Goal: Information Seeking & Learning: Find specific fact

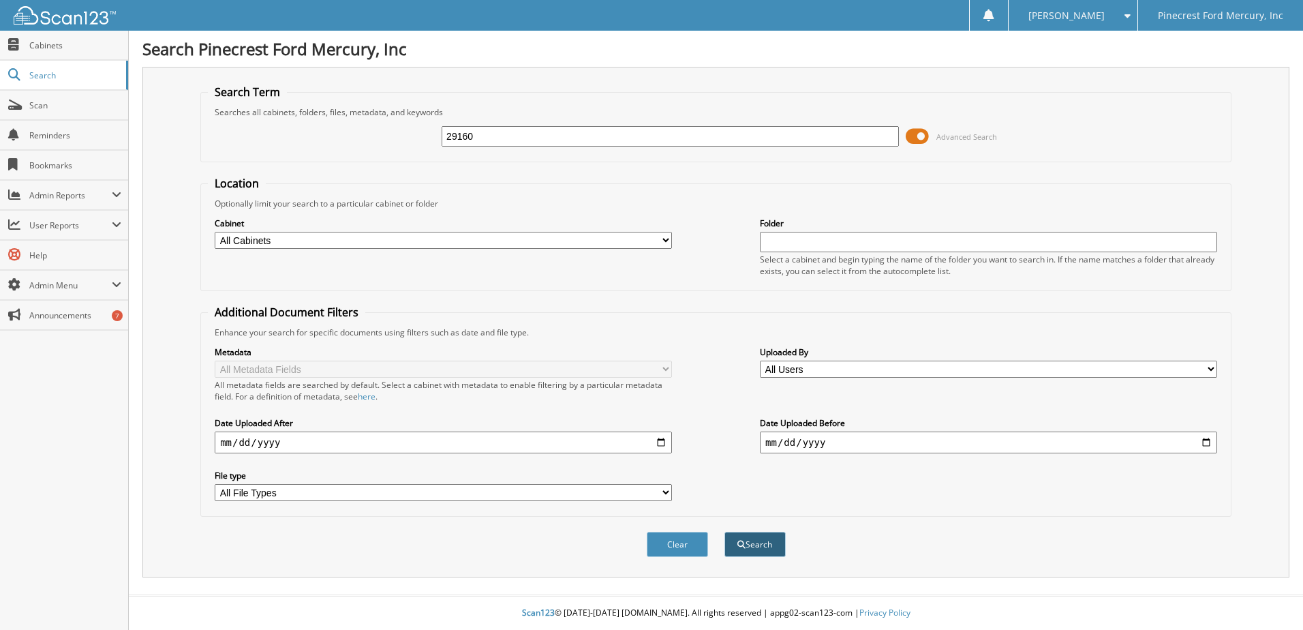
type input "29160"
click at [756, 544] on button "Search" at bounding box center [755, 544] width 61 height 25
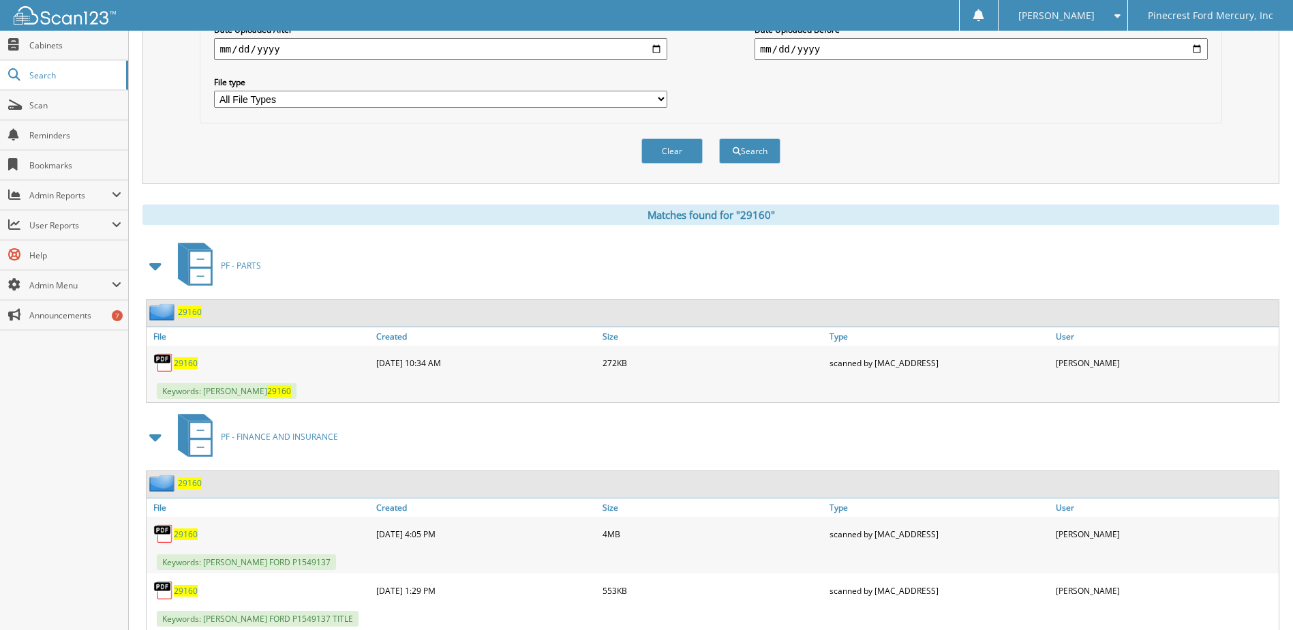
scroll to position [409, 0]
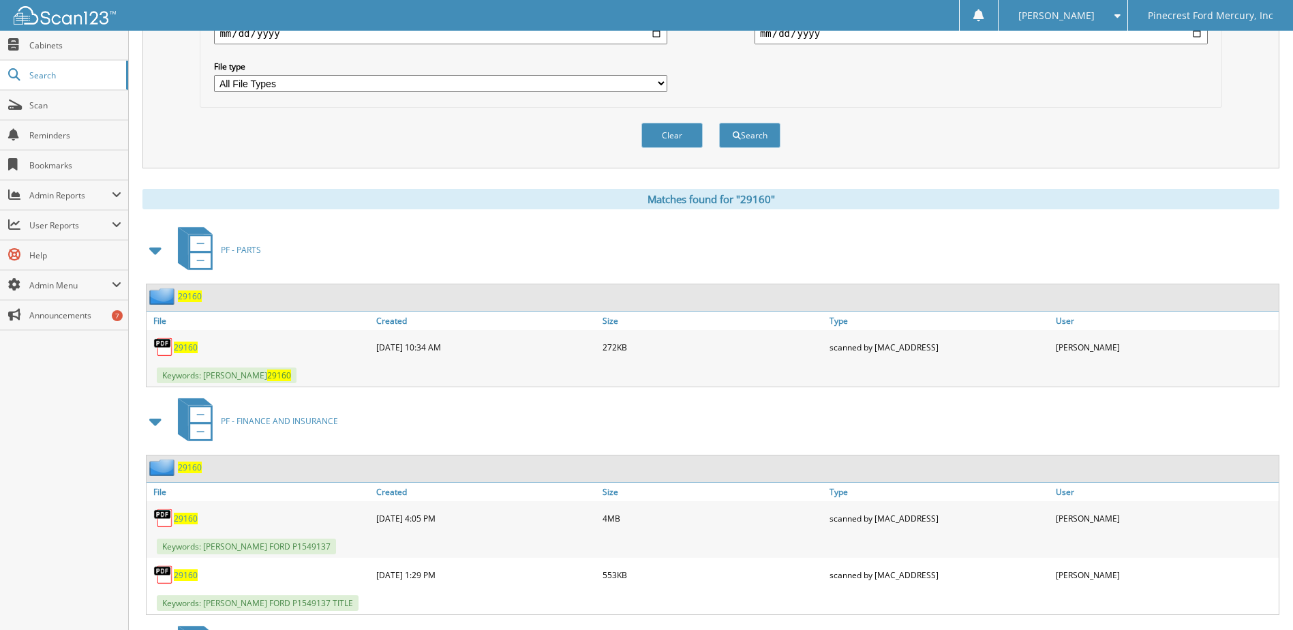
click at [185, 348] on span "29160" at bounding box center [186, 348] width 24 height 12
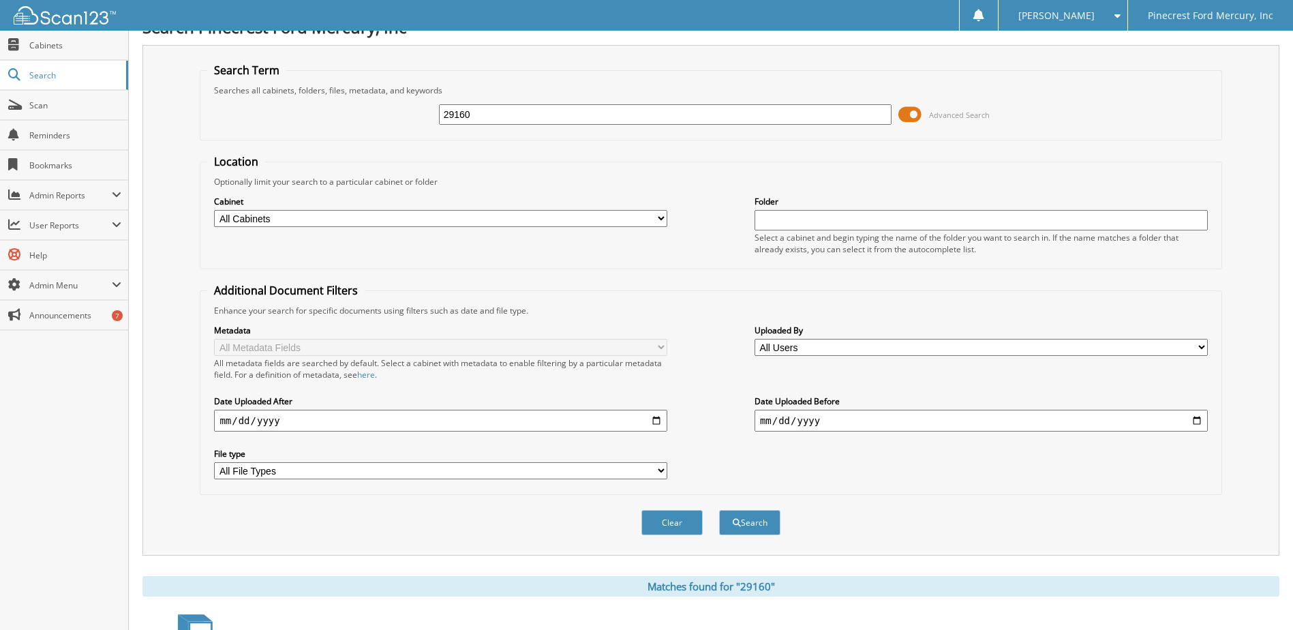
scroll to position [0, 0]
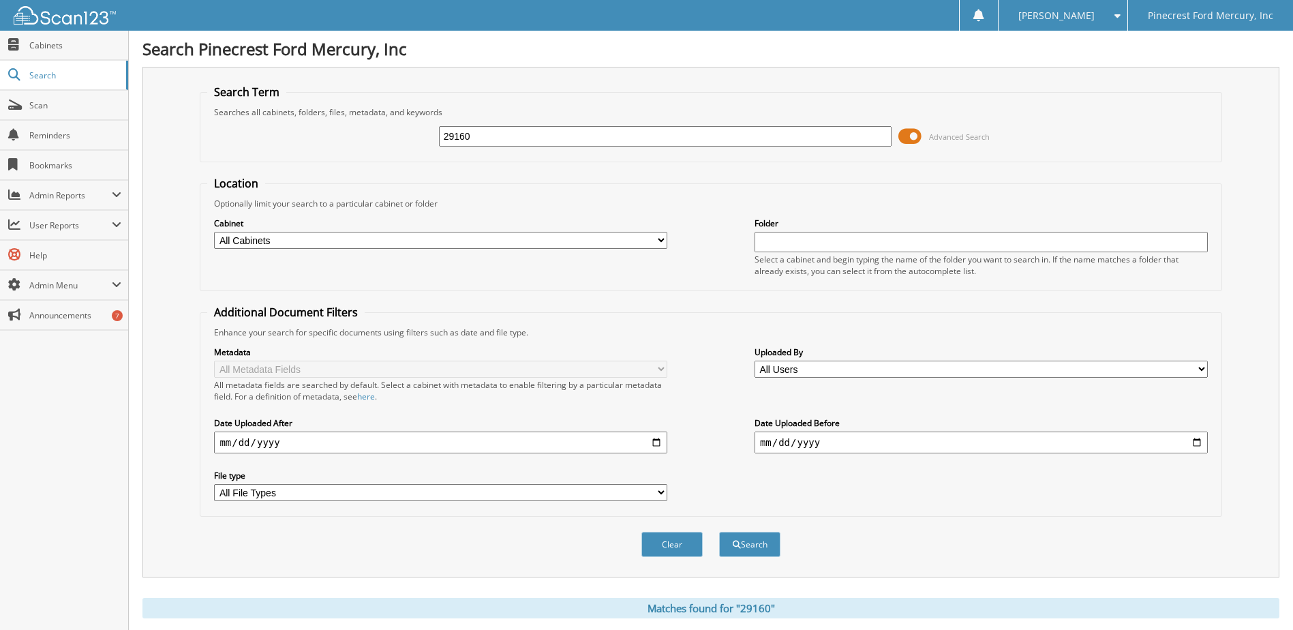
drag, startPoint x: 472, startPoint y: 136, endPoint x: 423, endPoint y: 132, distance: 49.3
click at [428, 133] on div "29160 Advanced Search" at bounding box center [710, 136] width 1007 height 37
type input "29077"
click at [757, 547] on button "Search" at bounding box center [749, 544] width 61 height 25
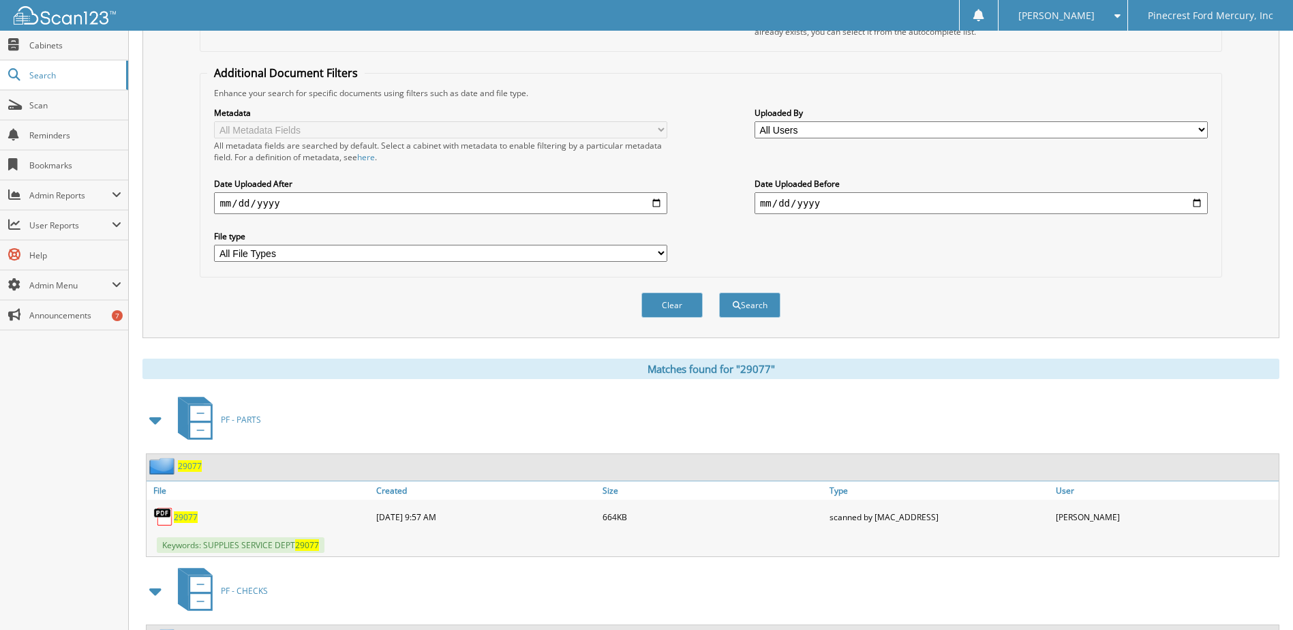
scroll to position [341, 0]
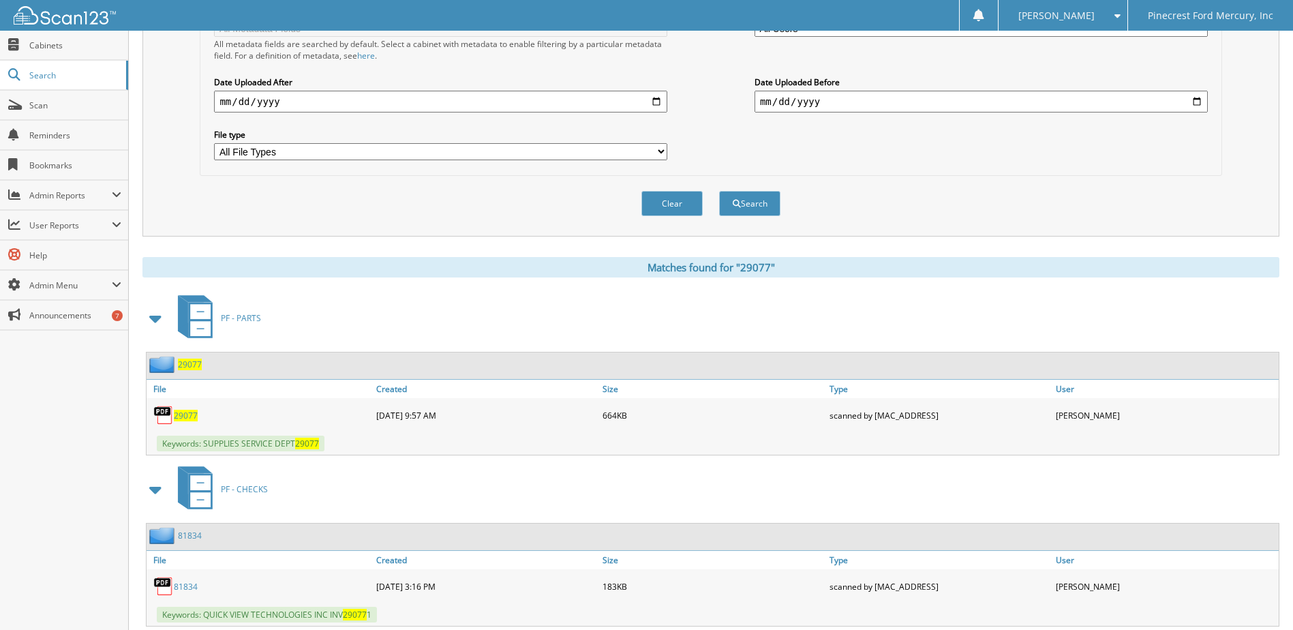
click at [183, 415] on span "29077" at bounding box center [186, 416] width 24 height 12
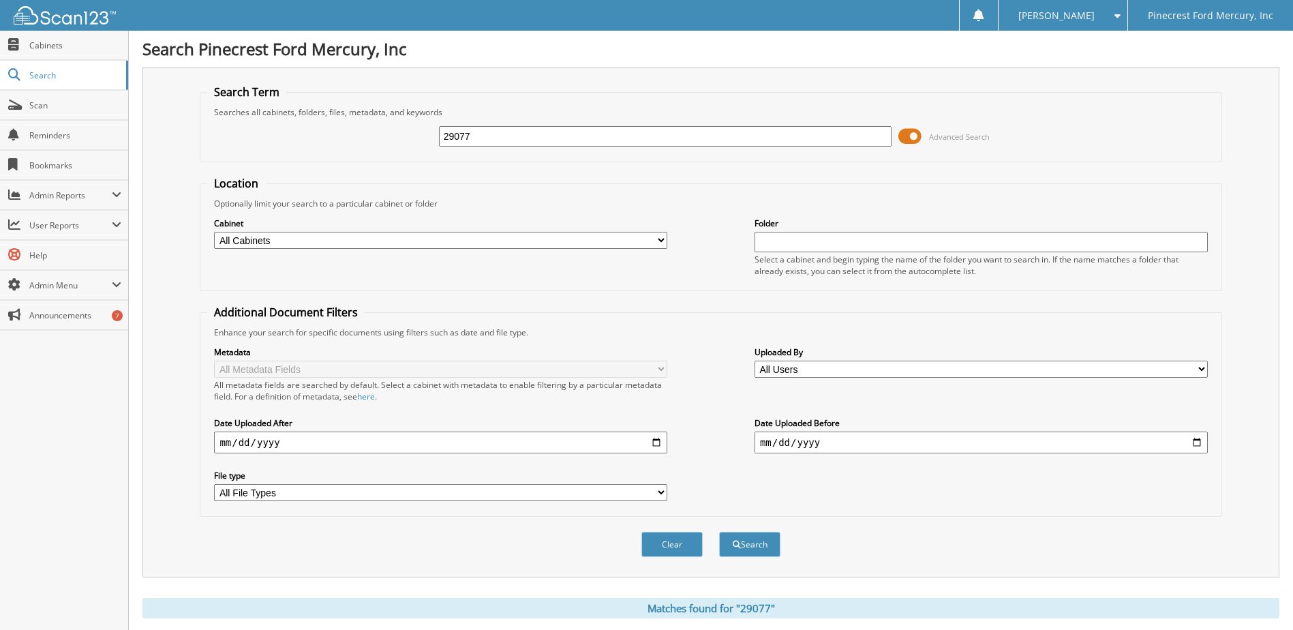
click at [318, 133] on div "29077 Advanced Search" at bounding box center [710, 136] width 1007 height 37
type input "29174"
click at [753, 545] on button "Search" at bounding box center [749, 544] width 61 height 25
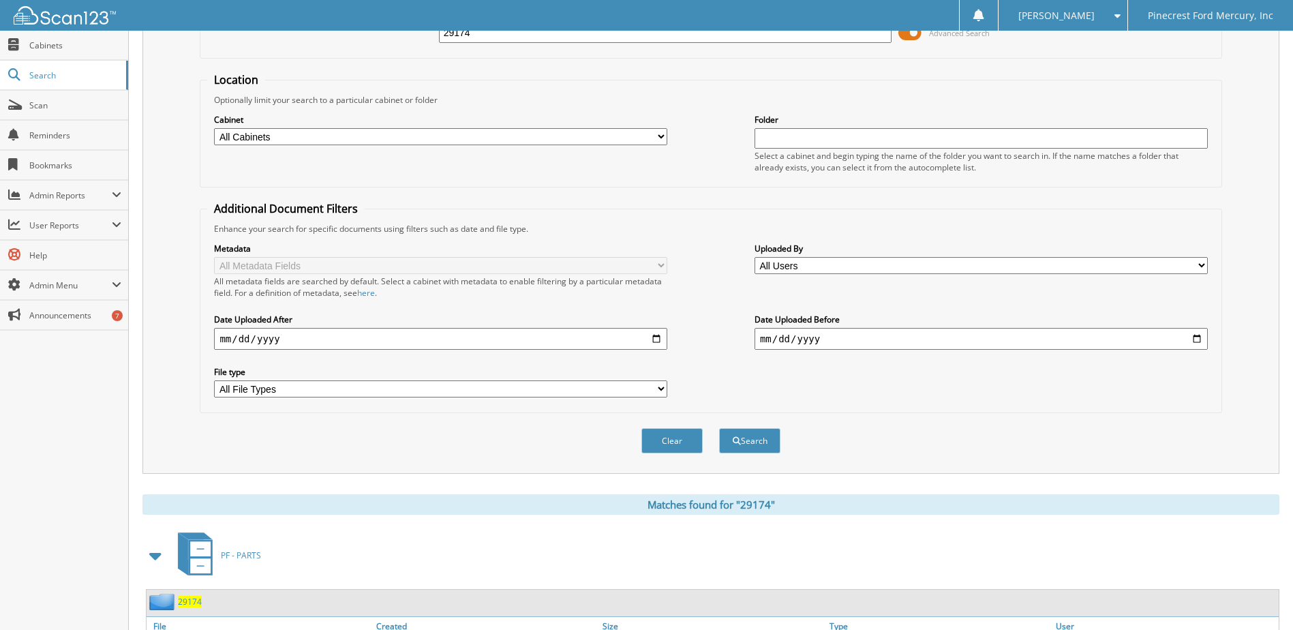
scroll to position [303, 0]
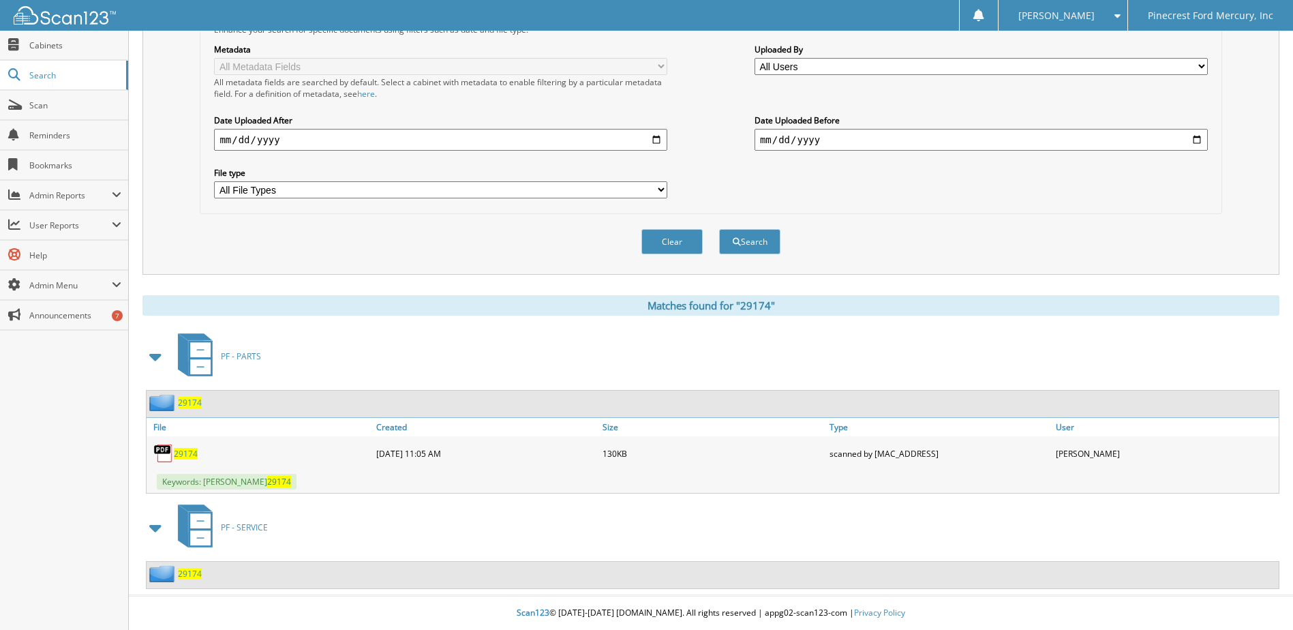
click at [190, 456] on span "29174" at bounding box center [186, 454] width 24 height 12
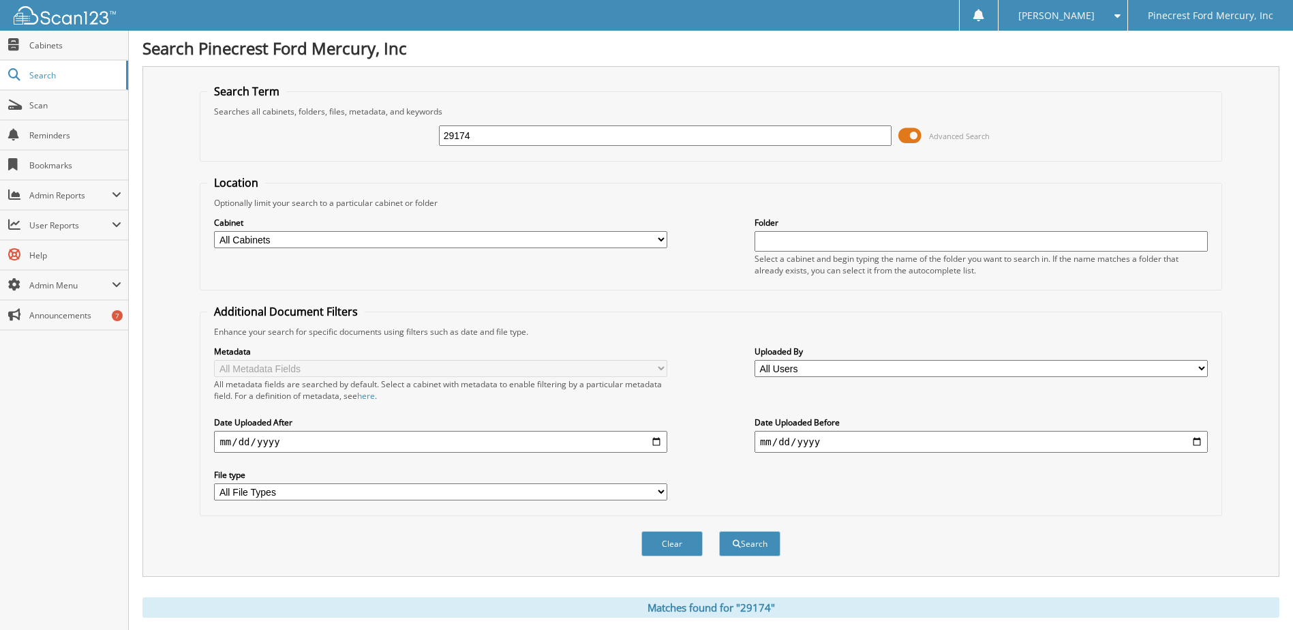
scroll to position [0, 0]
drag, startPoint x: 441, startPoint y: 138, endPoint x: 397, endPoint y: 136, distance: 44.4
click at [397, 136] on div "29174 Advanced Search" at bounding box center [710, 136] width 1007 height 37
type input "39592"
click at [761, 540] on button "Search" at bounding box center [749, 544] width 61 height 25
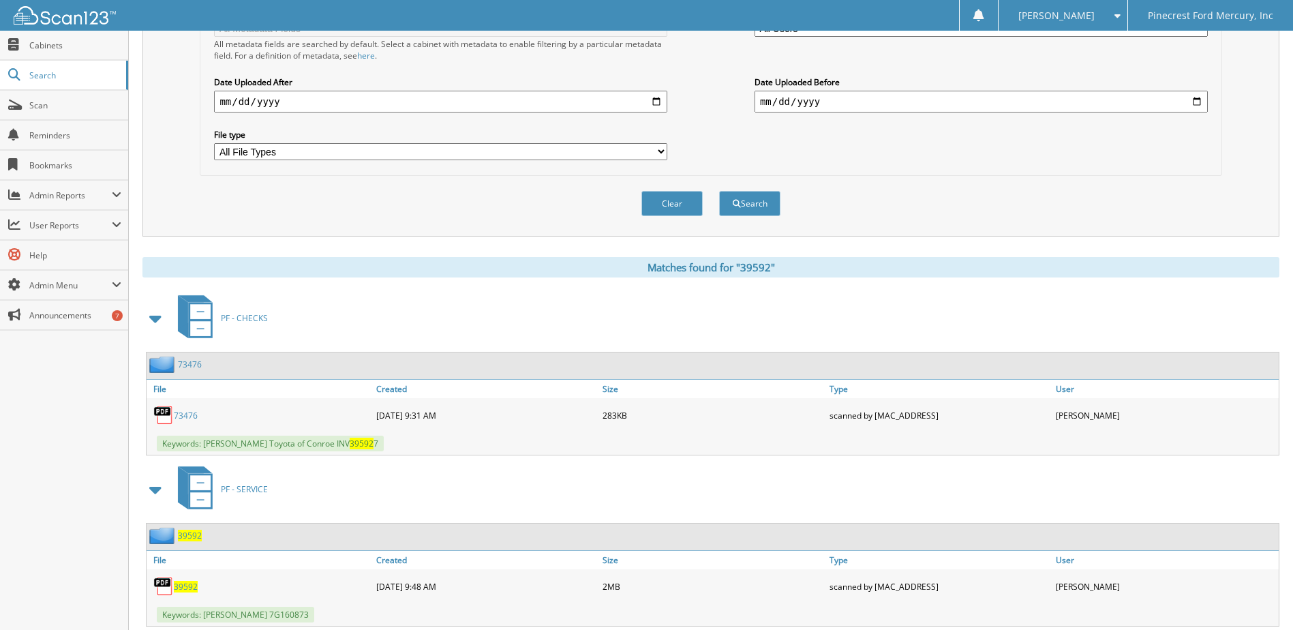
scroll to position [379, 0]
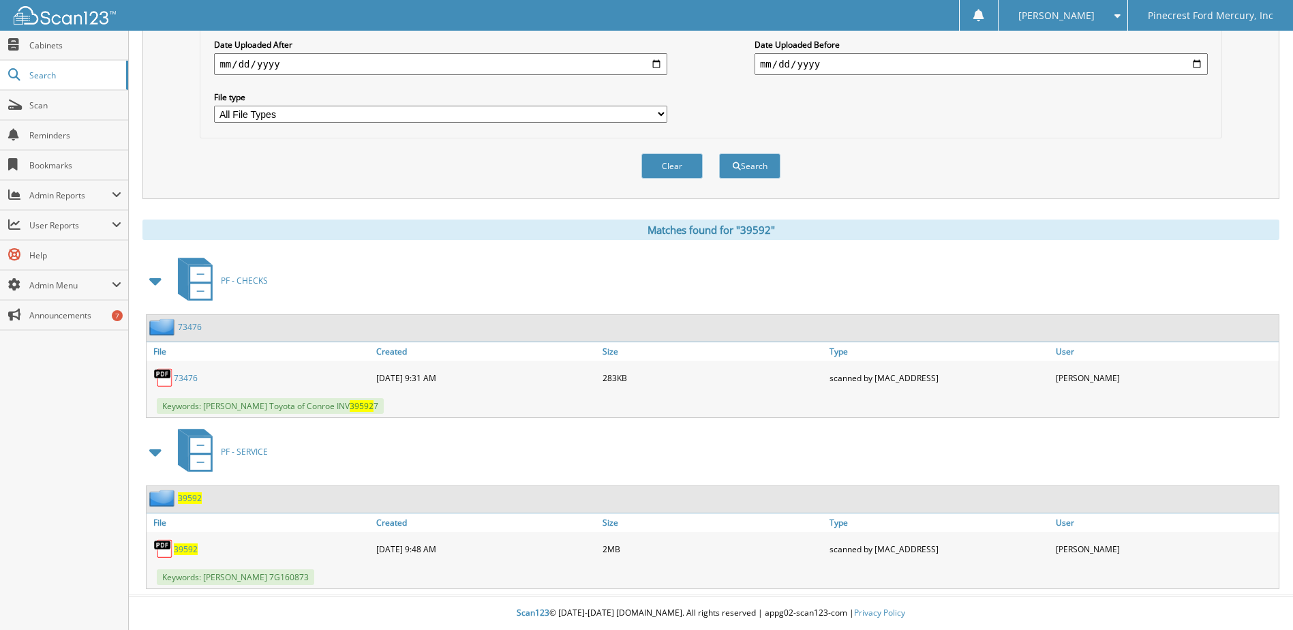
click at [183, 550] on span "39592" at bounding box center [186, 549] width 24 height 12
click at [939, 217] on div "Search Term Searches all cabinets, folders, files, metadata, and keywords 39592…" at bounding box center [710, 138] width 1137 height 901
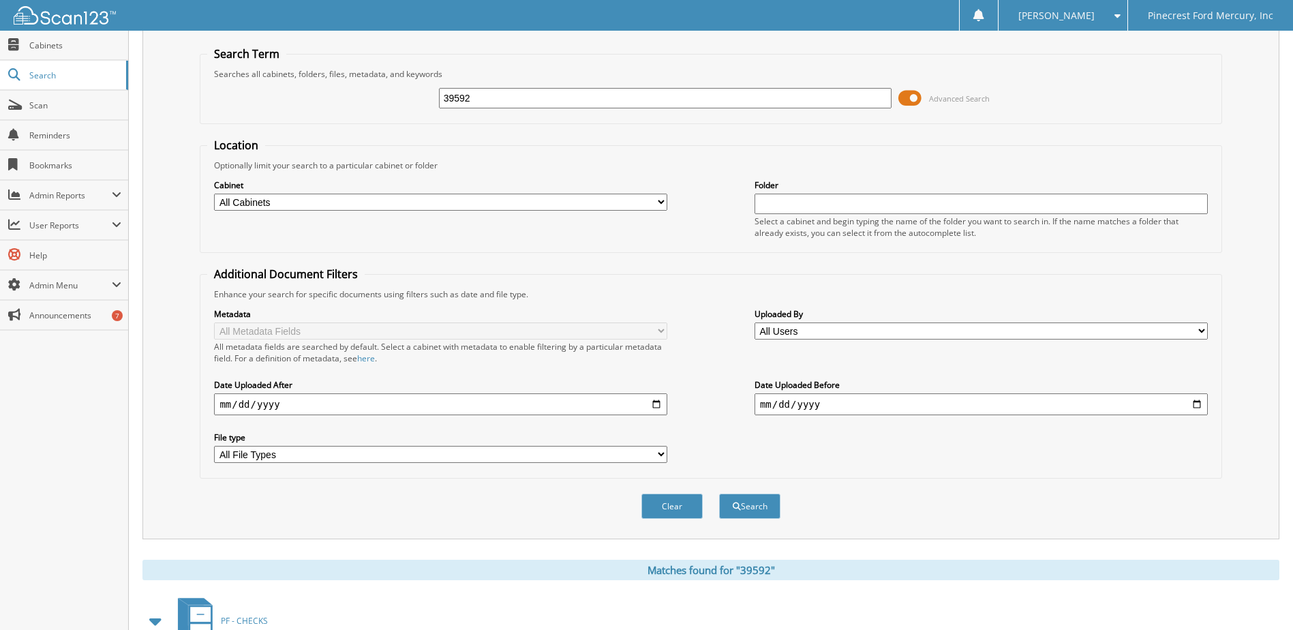
scroll to position [0, 0]
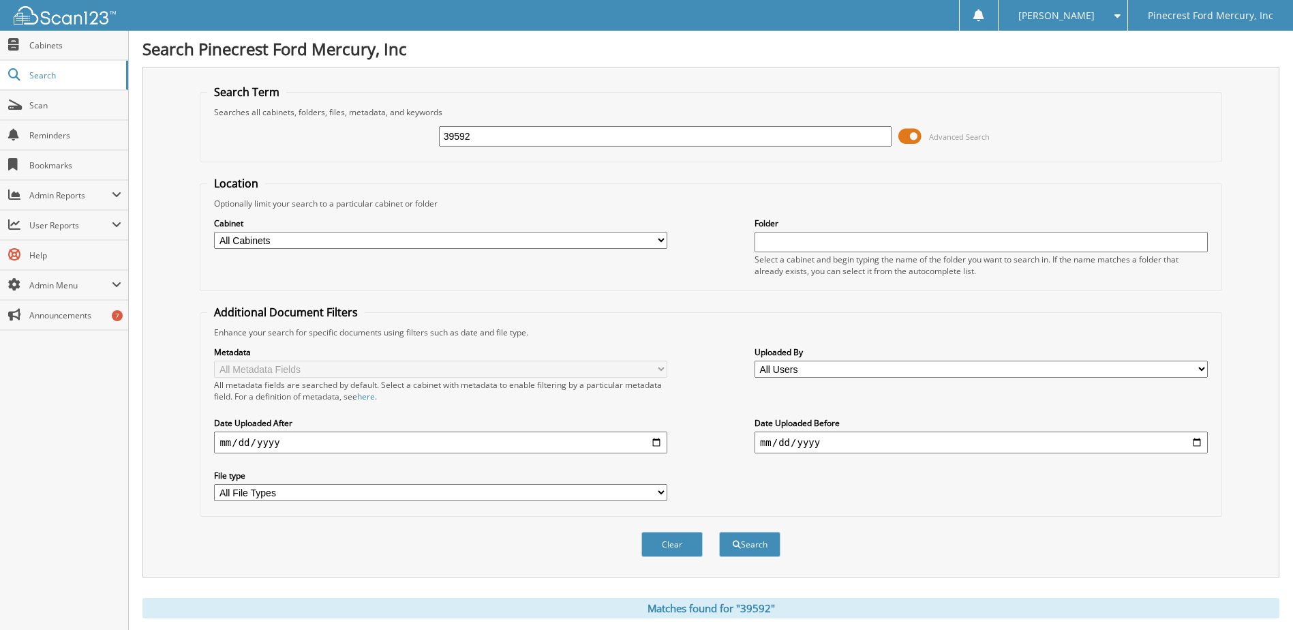
drag, startPoint x: 500, startPoint y: 134, endPoint x: 400, endPoint y: 133, distance: 99.5
click at [400, 133] on div "39592 Advanced Search" at bounding box center [710, 136] width 1007 height 37
type input "v6008"
click at [757, 556] on button "Search" at bounding box center [749, 544] width 61 height 25
drag, startPoint x: 494, startPoint y: 138, endPoint x: 379, endPoint y: 127, distance: 115.7
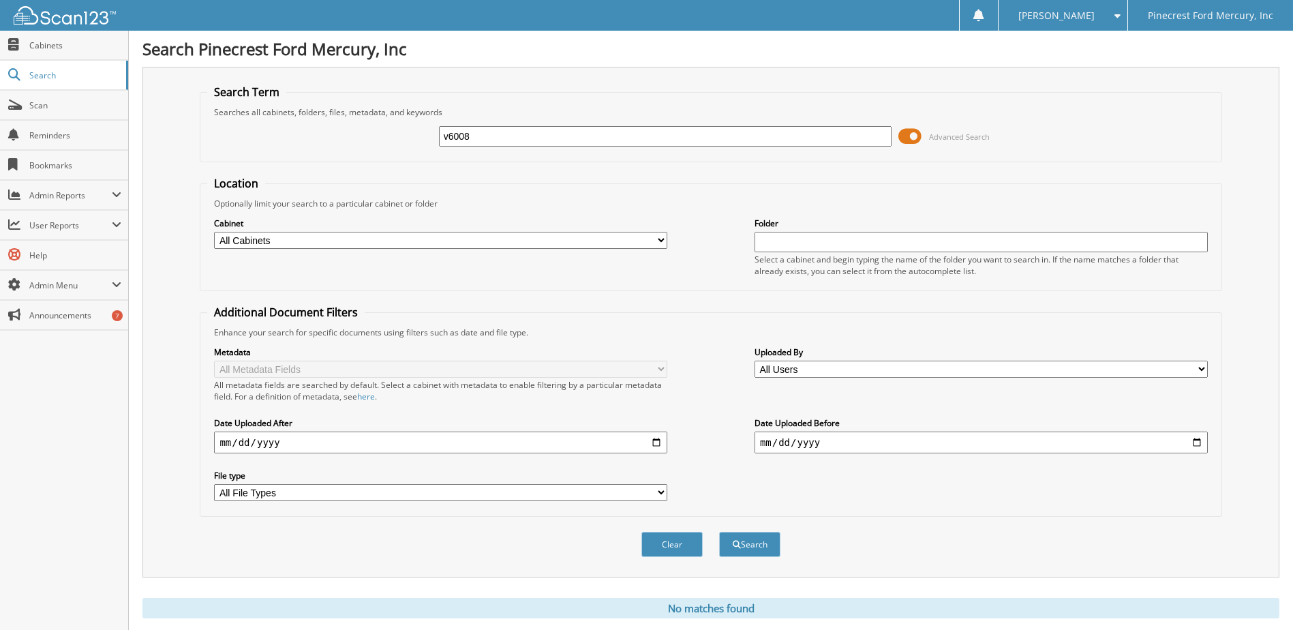
click at [379, 127] on div "v6008 Advanced Search" at bounding box center [710, 136] width 1007 height 37
type input "39592"
click at [743, 550] on button "Search" at bounding box center [749, 544] width 61 height 25
drag, startPoint x: 491, startPoint y: 131, endPoint x: 391, endPoint y: 131, distance: 100.2
click at [391, 131] on div "39592 Advanced Search" at bounding box center [710, 136] width 1007 height 37
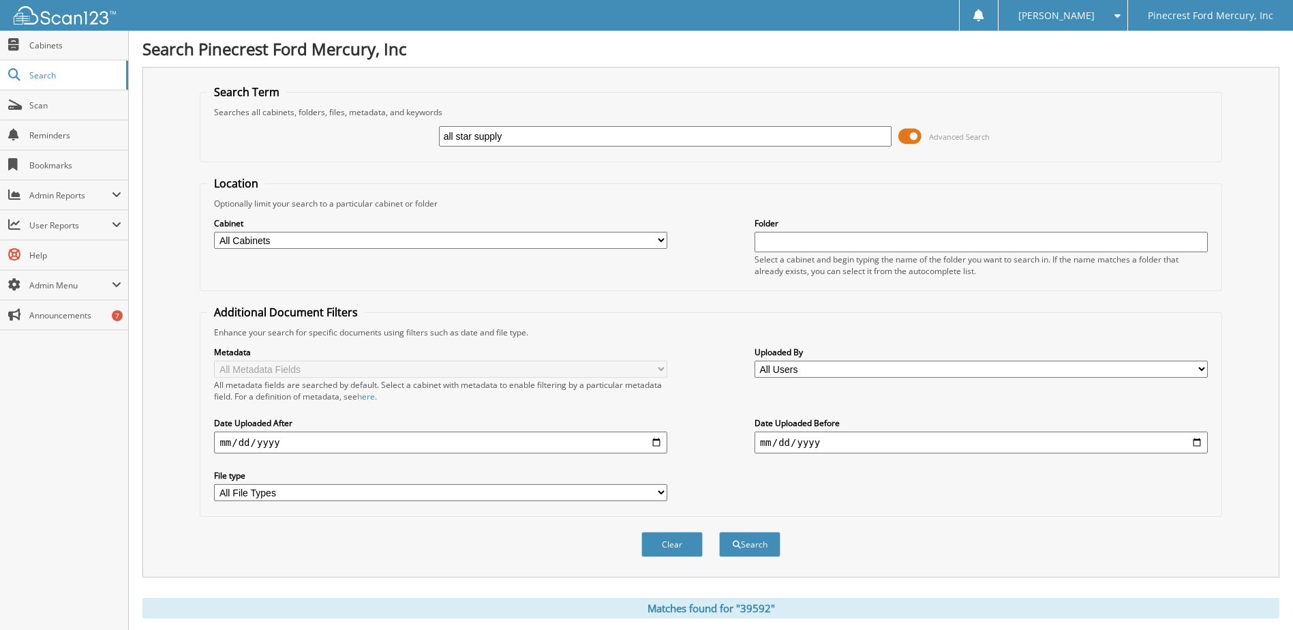
type input "all star supply"
click at [719, 532] on button "Search" at bounding box center [749, 544] width 61 height 25
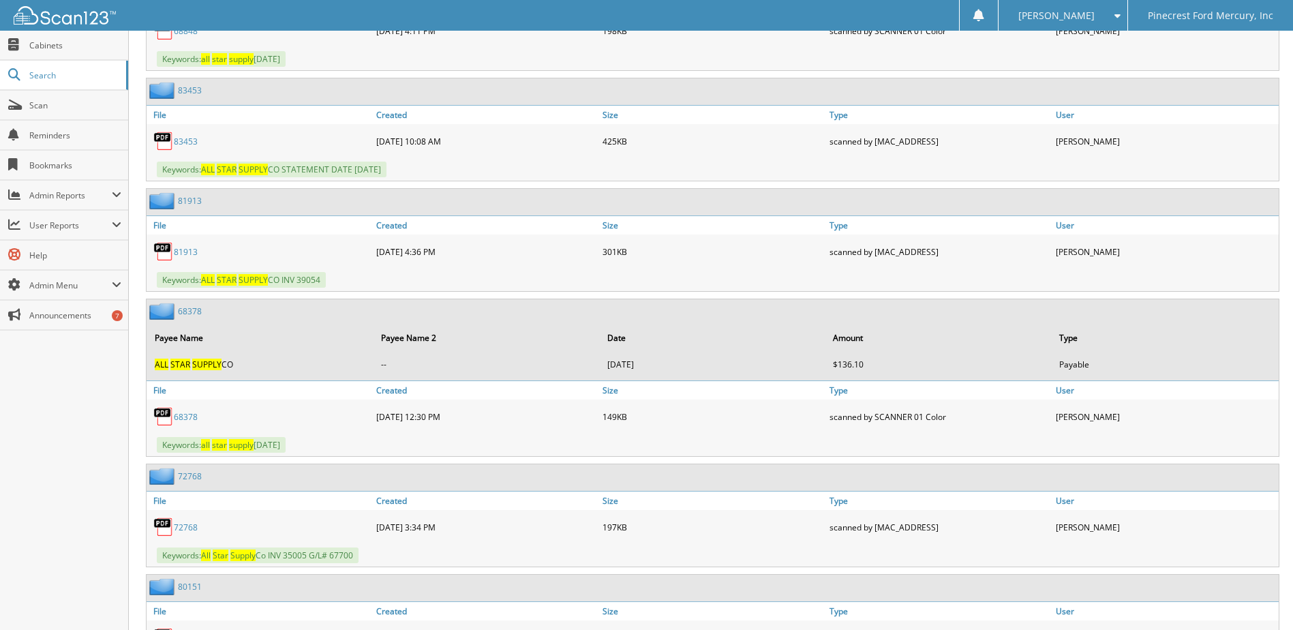
scroll to position [3204, 0]
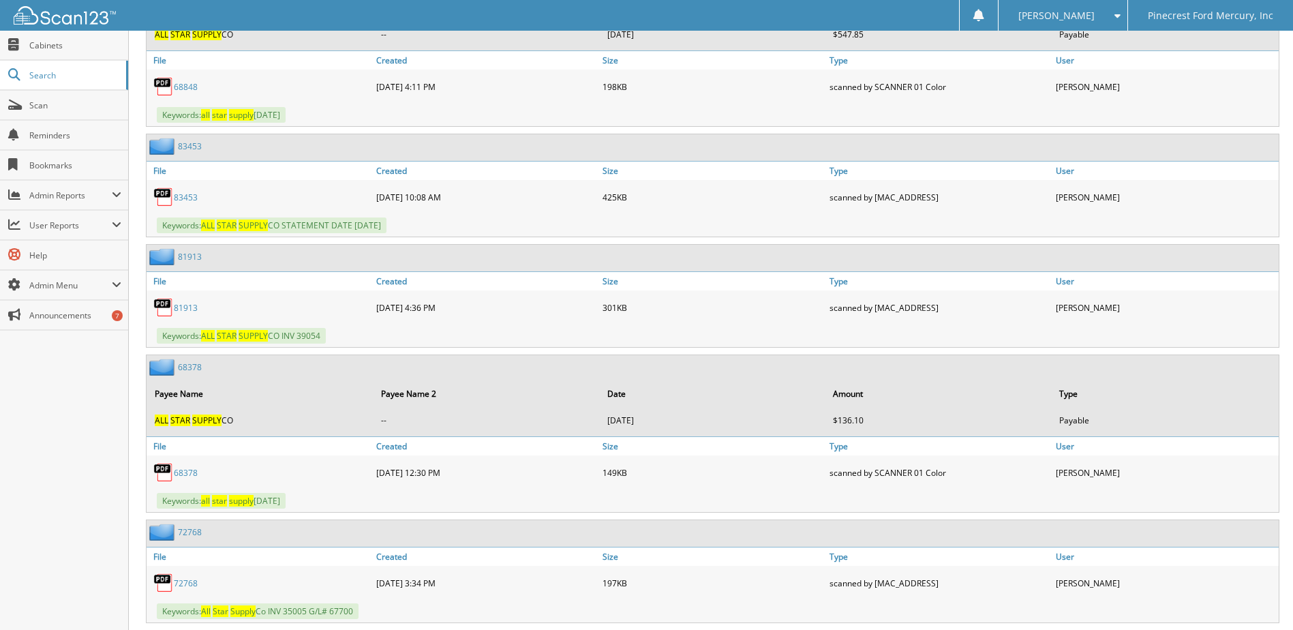
click at [183, 197] on link "83453" at bounding box center [186, 198] width 24 height 12
